Goal: Information Seeking & Learning: Compare options

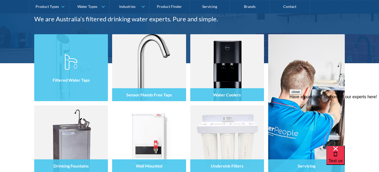
click at [84, 89] on div "Filtered Water Taps" at bounding box center [71, 79] width 74 height 45
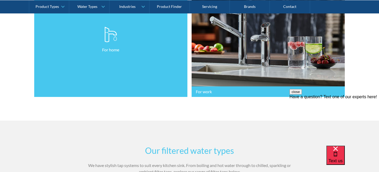
click at [110, 82] on link "For home" at bounding box center [110, 40] width 153 height 115
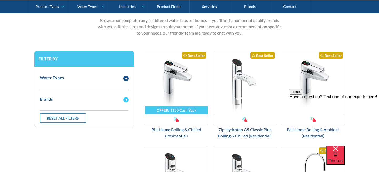
scroll to position [271, 0]
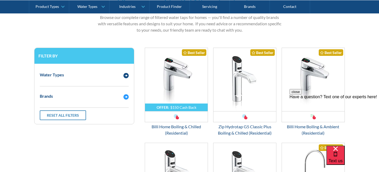
click at [124, 98] on img "Email Form 3" at bounding box center [126, 96] width 5 height 5
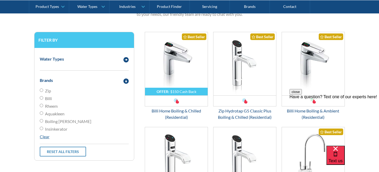
scroll to position [289, 0]
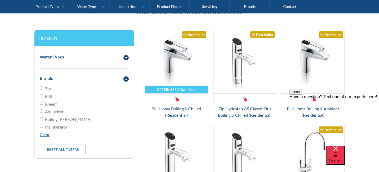
click at [42, 103] on input "Rheem" at bounding box center [41, 103] width 3 height 3
radio input "true"
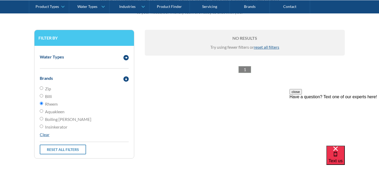
click at [42, 111] on input "Aquakleen" at bounding box center [41, 110] width 3 height 3
radio input "true"
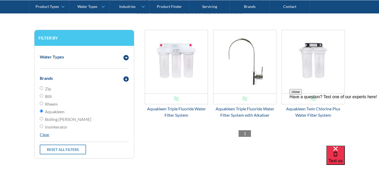
click at [42, 119] on input "Boiling [PERSON_NAME]" at bounding box center [41, 118] width 3 height 3
radio input "true"
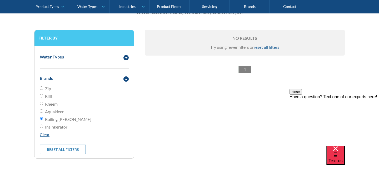
click at [41, 127] on input "Insinkerator" at bounding box center [41, 126] width 3 height 3
radio input "true"
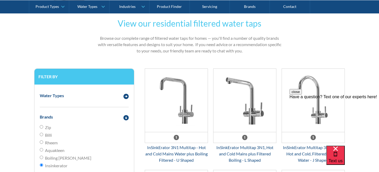
scroll to position [175, 0]
